Goal: Obtain resource: Download file/media

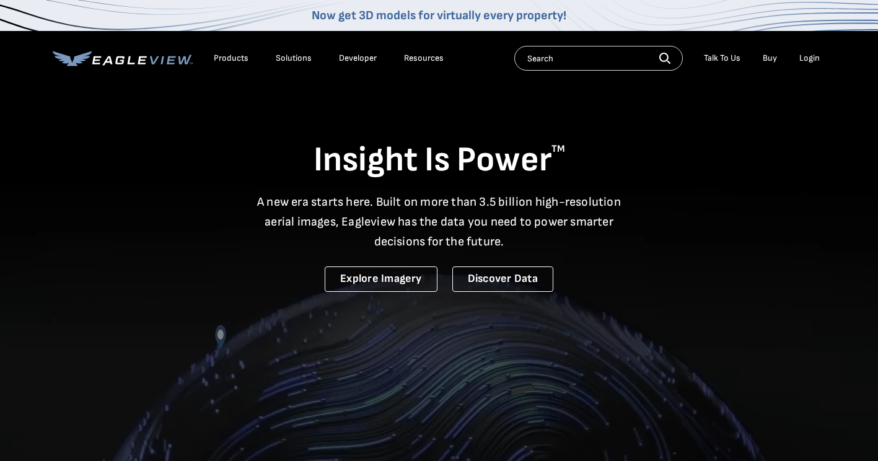
click at [808, 60] on div "Login" at bounding box center [809, 58] width 20 height 11
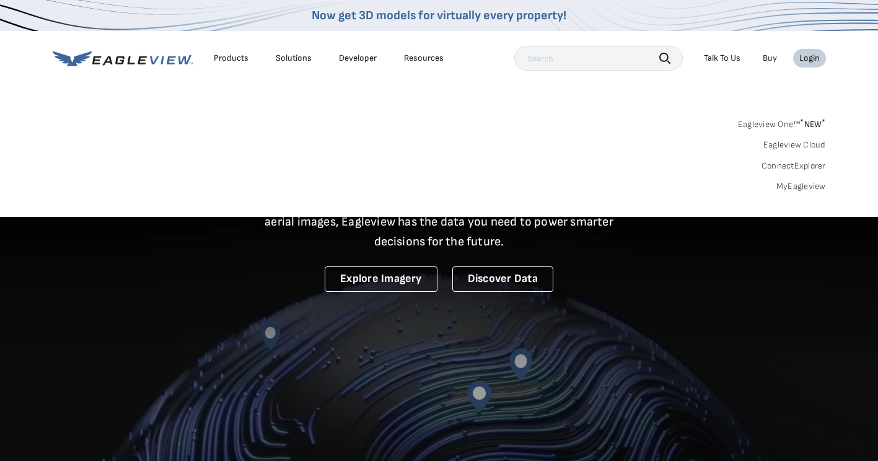
click at [804, 187] on link "MyEagleview" at bounding box center [801, 186] width 50 height 11
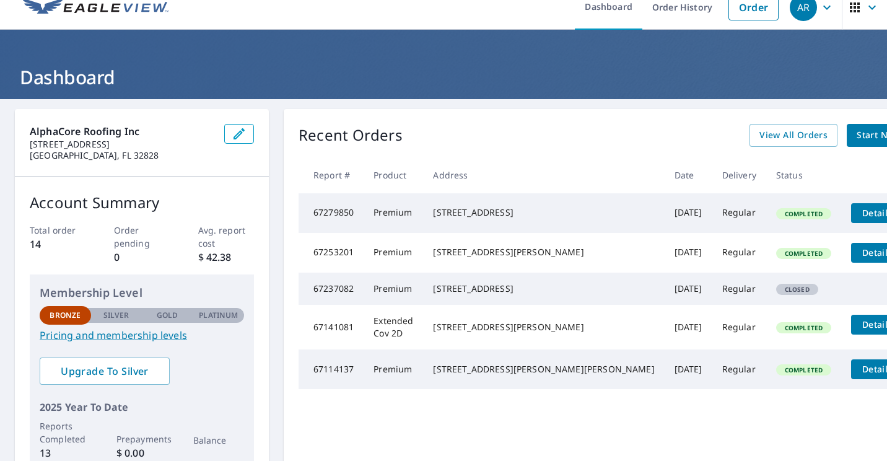
scroll to position [16, 0]
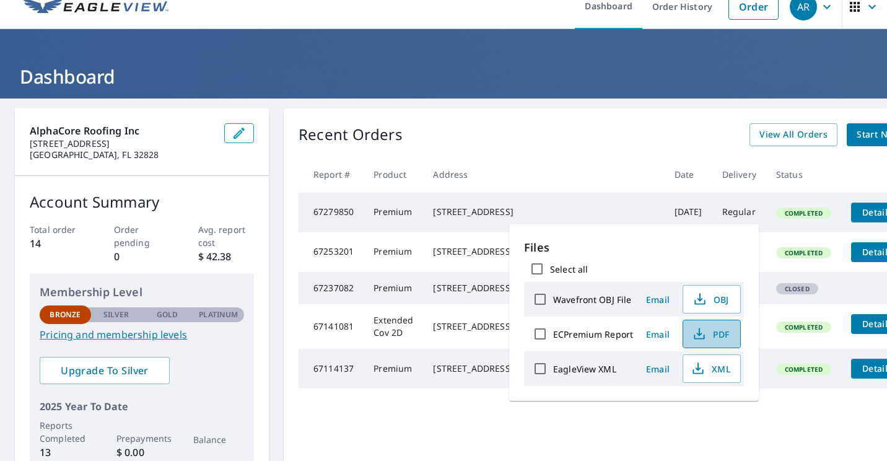
click at [715, 333] on span "PDF" at bounding box center [711, 334] width 40 height 15
click at [516, 138] on div "Recent Orders View All Orders Start New Order" at bounding box center [619, 134] width 640 height 23
